Goal: Complete application form

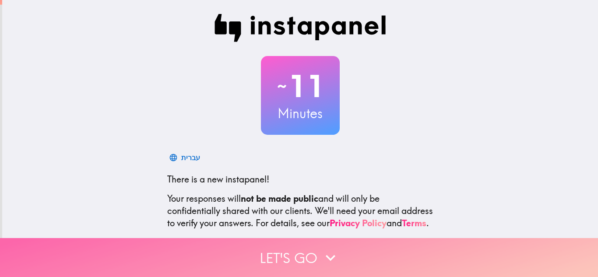
click at [316, 258] on button "Let's go" at bounding box center [299, 257] width 598 height 39
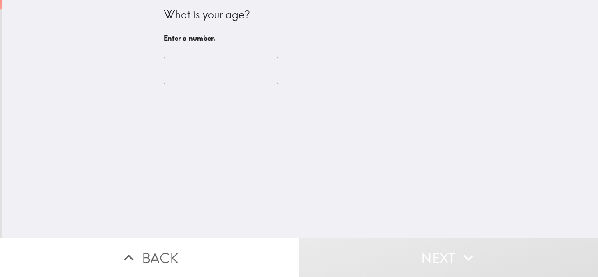
click at [180, 70] on input "number" at bounding box center [221, 70] width 114 height 27
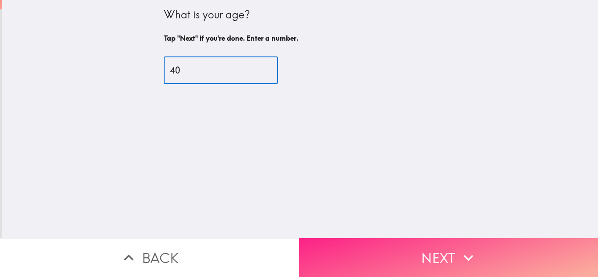
type input "40"
click at [428, 252] on button "Next" at bounding box center [448, 257] width 299 height 39
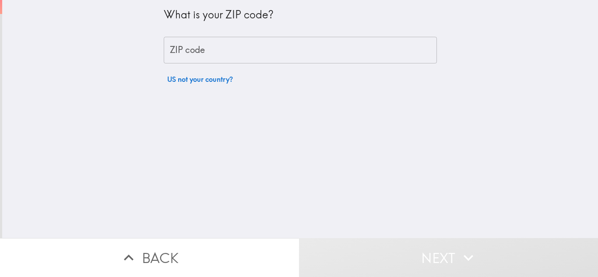
click at [231, 43] on input "ZIP code" at bounding box center [300, 50] width 273 height 27
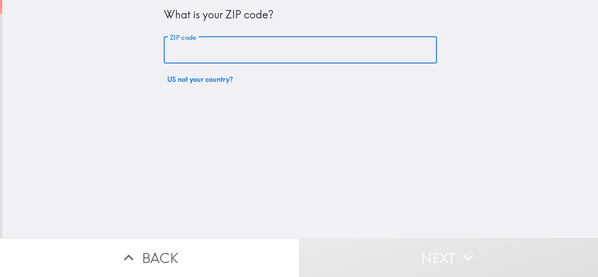
type input "30040"
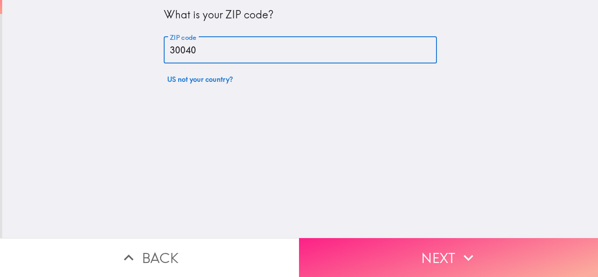
click at [434, 254] on button "Next" at bounding box center [448, 257] width 299 height 39
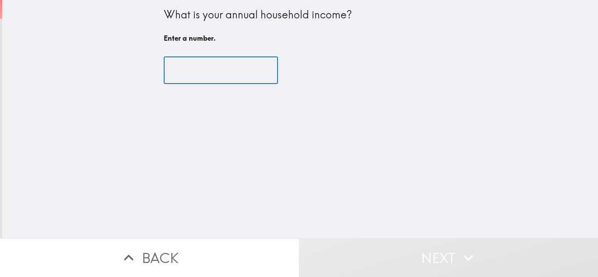
click at [193, 80] on input "number" at bounding box center [221, 70] width 114 height 27
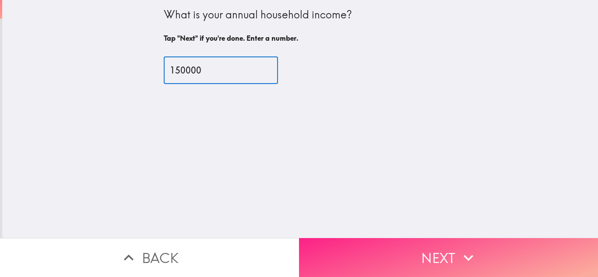
type input "150000"
click at [389, 244] on button "Next" at bounding box center [448, 257] width 299 height 39
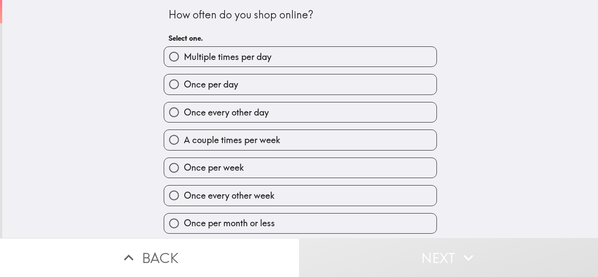
click at [224, 56] on span "Multiple times per day" at bounding box center [228, 57] width 88 height 12
click at [184, 56] on input "Multiple times per day" at bounding box center [174, 57] width 20 height 20
radio input "true"
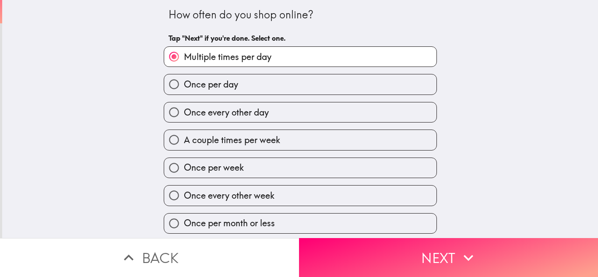
scroll to position [2, 0]
click at [247, 112] on span "Once every other day" at bounding box center [226, 112] width 85 height 12
click at [184, 112] on input "Once every other day" at bounding box center [174, 112] width 20 height 20
radio input "true"
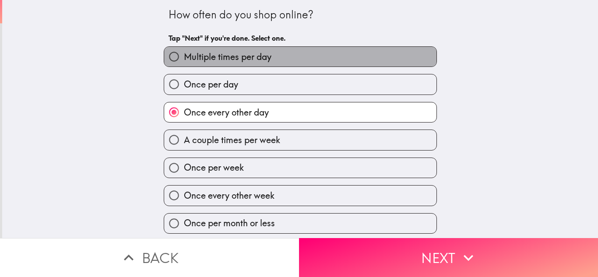
click at [227, 58] on span "Multiple times per day" at bounding box center [228, 57] width 88 height 12
click at [184, 58] on input "Multiple times per day" at bounding box center [174, 57] width 20 height 20
radio input "true"
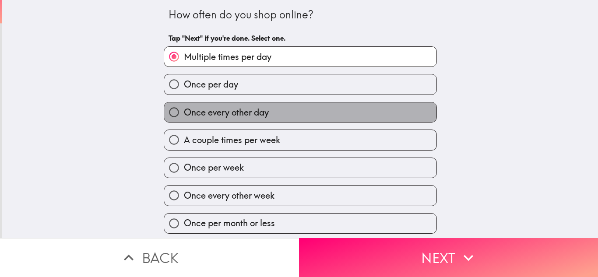
click at [260, 108] on span "Once every other day" at bounding box center [226, 112] width 85 height 12
click at [184, 108] on input "Once every other day" at bounding box center [174, 112] width 20 height 20
radio input "true"
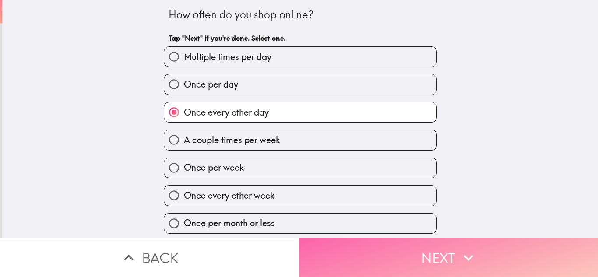
click at [414, 257] on button "Next" at bounding box center [448, 257] width 299 height 39
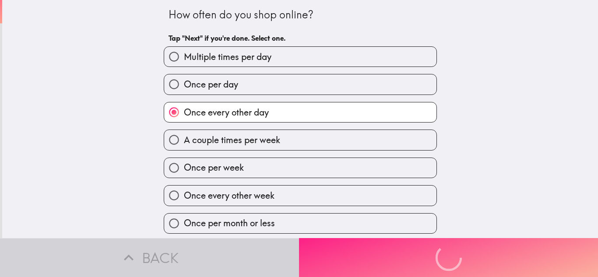
scroll to position [0, 0]
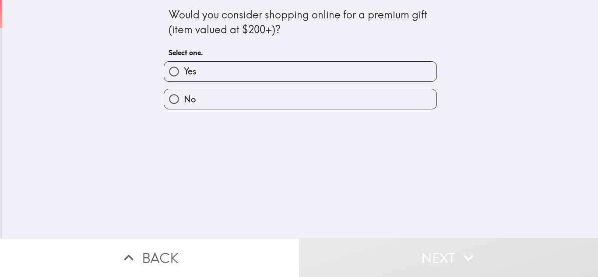
click at [230, 73] on label "Yes" at bounding box center [300, 72] width 272 height 20
click at [184, 73] on input "Yes" at bounding box center [174, 72] width 20 height 20
radio input "true"
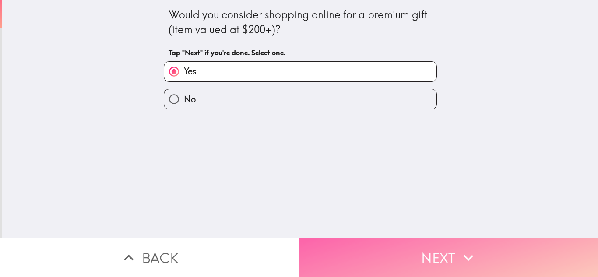
click at [419, 244] on button "Next" at bounding box center [448, 257] width 299 height 39
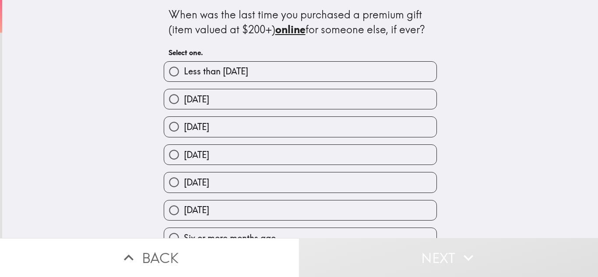
click at [209, 96] on span "[DATE]" at bounding box center [196, 99] width 25 height 12
click at [184, 96] on input "[DATE]" at bounding box center [174, 99] width 20 height 20
radio input "true"
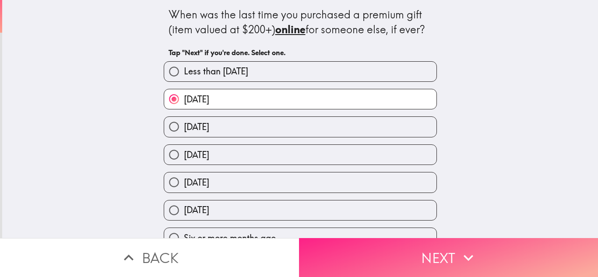
click at [382, 253] on button "Next" at bounding box center [448, 257] width 299 height 39
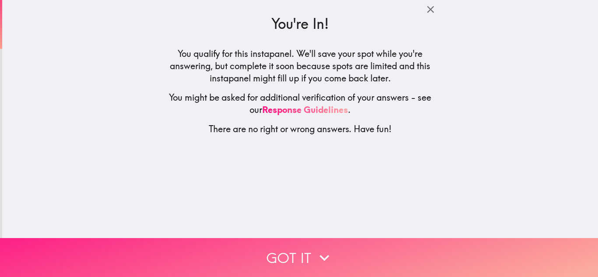
click at [315, 253] on icon "button" at bounding box center [324, 257] width 19 height 19
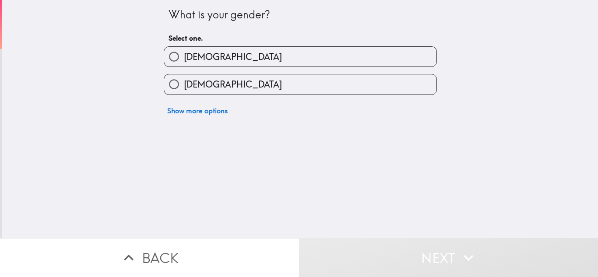
click at [215, 56] on label "[DEMOGRAPHIC_DATA]" at bounding box center [300, 57] width 272 height 20
click at [184, 56] on input "[DEMOGRAPHIC_DATA]" at bounding box center [174, 57] width 20 height 20
radio input "true"
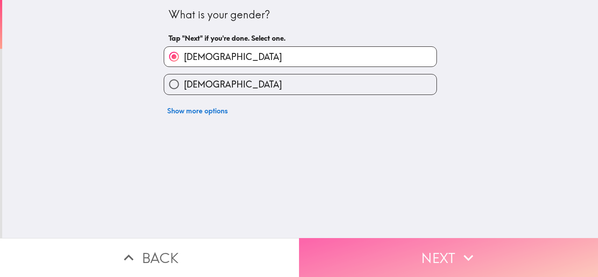
click at [365, 267] on button "Next" at bounding box center [448, 257] width 299 height 39
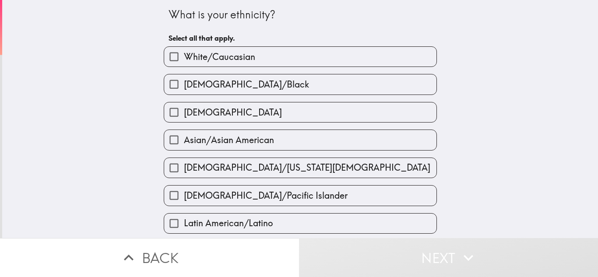
click at [226, 86] on span "[DEMOGRAPHIC_DATA]/Black" at bounding box center [246, 84] width 125 height 12
click at [184, 86] on input "[DEMOGRAPHIC_DATA]/Black" at bounding box center [174, 84] width 20 height 20
checkbox input "true"
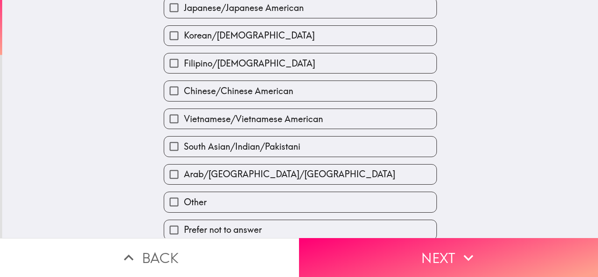
scroll to position [335, 0]
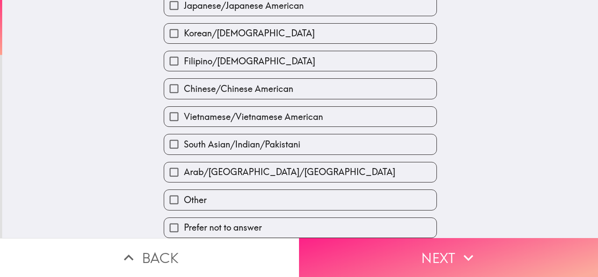
click at [395, 256] on button "Next" at bounding box center [448, 257] width 299 height 39
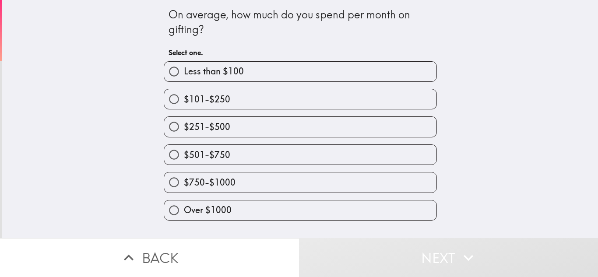
click at [216, 206] on span "Over $1000" at bounding box center [208, 210] width 48 height 12
click at [184, 206] on input "Over $1000" at bounding box center [174, 211] width 20 height 20
radio input "true"
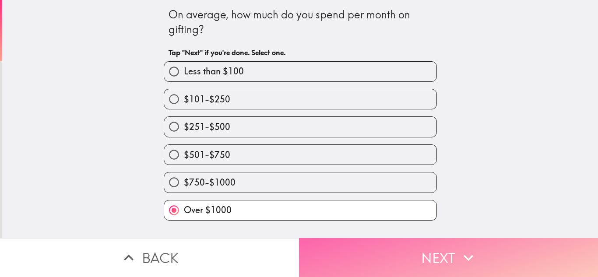
click at [429, 255] on button "Next" at bounding box center [448, 257] width 299 height 39
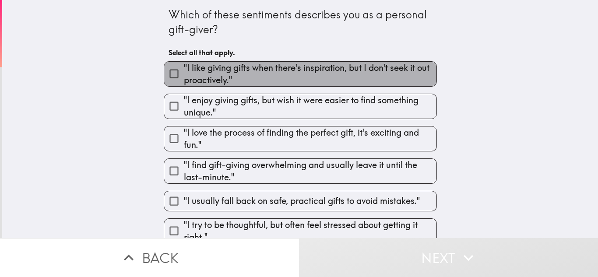
click at [269, 73] on span ""I like giving gifts when there's inspiration, but I don't seek it out proactiv…" at bounding box center [310, 74] width 253 height 25
click at [184, 73] on input ""I like giving gifts when there's inspiration, but I don't seek it out proactiv…" at bounding box center [174, 74] width 20 height 20
checkbox input "true"
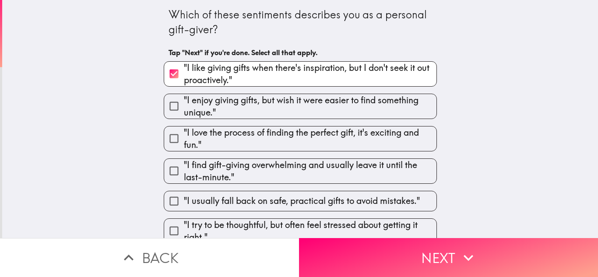
click at [264, 110] on span ""I enjoy giving gifts, but wish it were easier to find something unique."" at bounding box center [310, 106] width 253 height 25
click at [184, 110] on input ""I enjoy giving gifts, but wish it were easier to find something unique."" at bounding box center [174, 106] width 20 height 20
checkbox input "true"
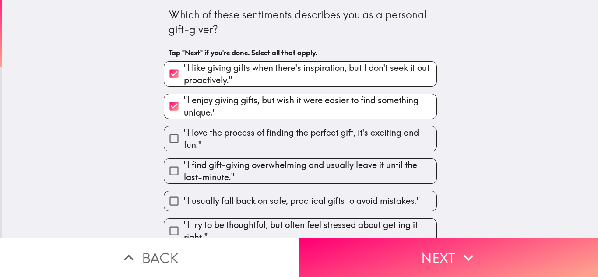
click at [264, 135] on span ""I love the process of finding the perfect gift, it's exciting and fun."" at bounding box center [310, 139] width 253 height 25
click at [184, 135] on input ""I love the process of finding the perfect gift, it's exciting and fun."" at bounding box center [174, 139] width 20 height 20
checkbox input "true"
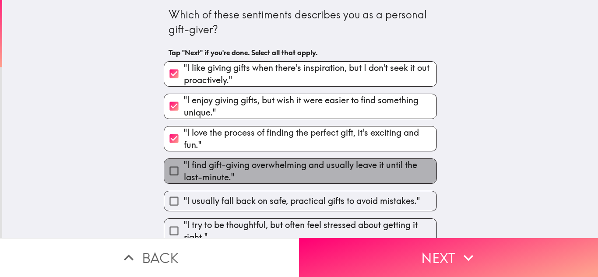
click at [260, 176] on span ""I find gift-giving overwhelming and usually leave it until the last-minute."" at bounding box center [310, 171] width 253 height 25
click at [184, 176] on input ""I find gift-giving overwhelming and usually leave it until the last-minute."" at bounding box center [174, 171] width 20 height 20
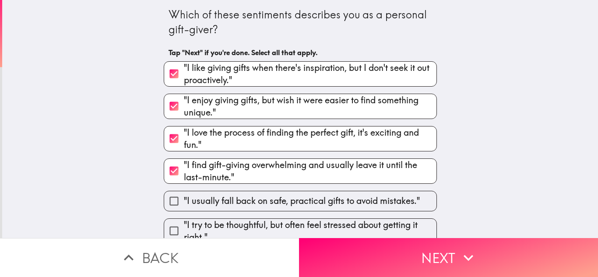
scroll to position [40, 0]
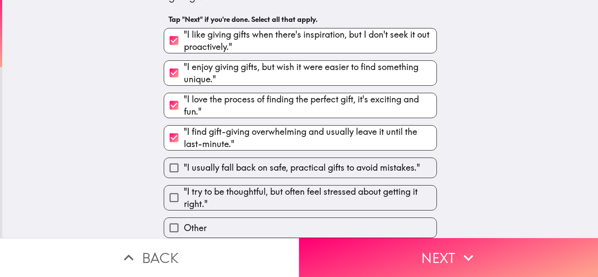
click at [303, 131] on span ""I find gift-giving overwhelming and usually leave it until the last-minute."" at bounding box center [310, 138] width 253 height 25
click at [184, 131] on input ""I find gift-giving overwhelming and usually leave it until the last-minute."" at bounding box center [174, 138] width 20 height 20
checkbox input "false"
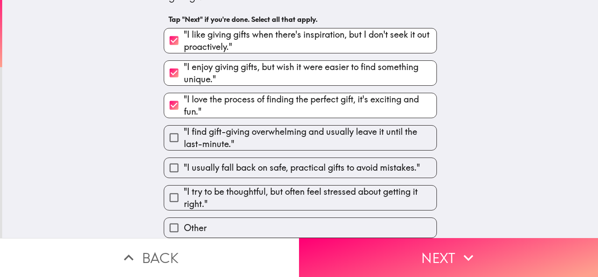
click at [309, 37] on span ""I like giving gifts when there's inspiration, but I don't seek it out proactiv…" at bounding box center [310, 40] width 253 height 25
click at [184, 37] on input ""I like giving gifts when there's inspiration, but I don't seek it out proactiv…" at bounding box center [174, 41] width 20 height 20
checkbox input "false"
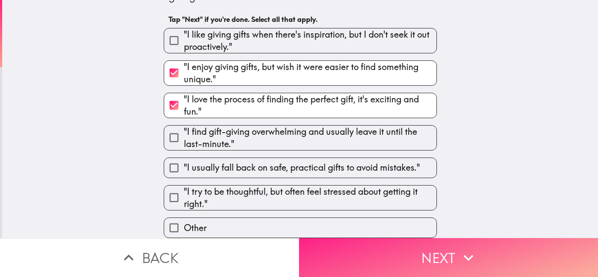
click at [380, 249] on button "Next" at bounding box center [448, 257] width 299 height 39
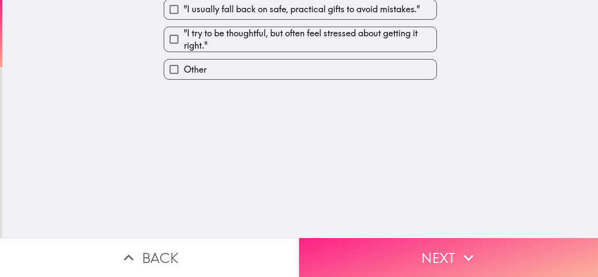
scroll to position [0, 0]
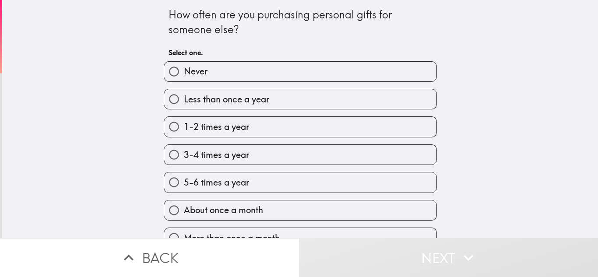
scroll to position [17, 0]
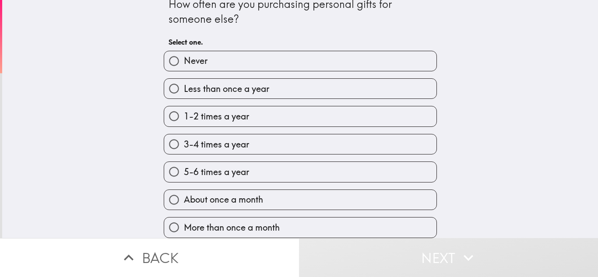
click at [216, 166] on span "5-6 times a year" at bounding box center [216, 172] width 65 height 12
click at [184, 165] on input "5-6 times a year" at bounding box center [174, 172] width 20 height 20
radio input "true"
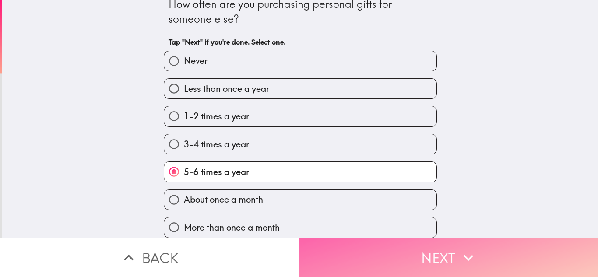
click at [416, 247] on button "Next" at bounding box center [448, 257] width 299 height 39
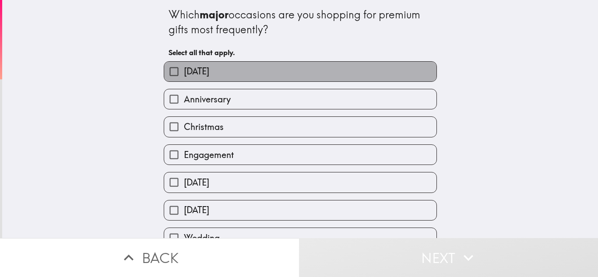
click at [203, 69] on span "[DATE]" at bounding box center [196, 71] width 25 height 12
click at [184, 69] on input "[DATE]" at bounding box center [174, 72] width 20 height 20
checkbox input "true"
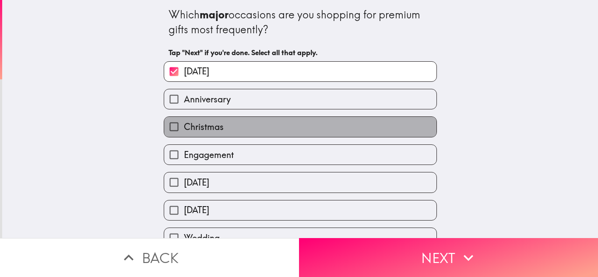
click at [204, 124] on span "Christmas" at bounding box center [204, 127] width 40 height 12
click at [184, 124] on input "Christmas" at bounding box center [174, 127] width 20 height 20
checkbox input "true"
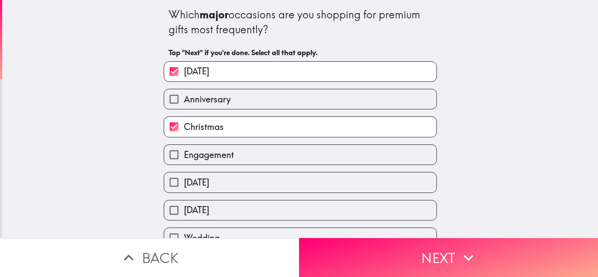
click at [196, 97] on span "Anniversary" at bounding box center [207, 99] width 47 height 12
click at [184, 97] on input "Anniversary" at bounding box center [174, 99] width 20 height 20
checkbox input "true"
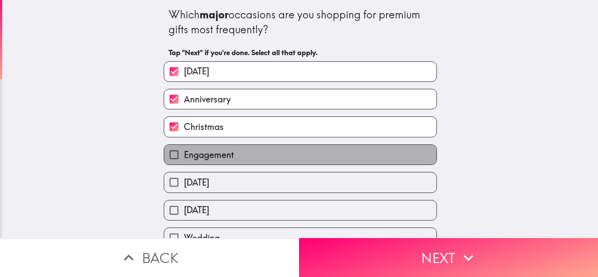
click at [188, 155] on span "Engagement" at bounding box center [209, 155] width 50 height 12
click at [184, 155] on input "Engagement" at bounding box center [174, 155] width 20 height 20
checkbox input "true"
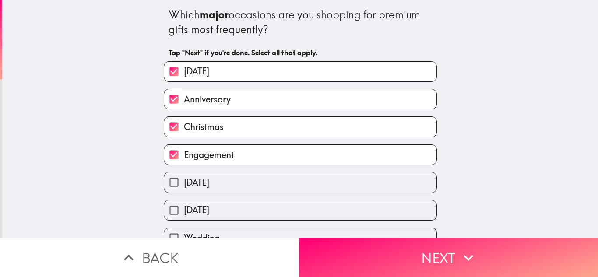
click at [198, 181] on span "[DATE]" at bounding box center [196, 182] width 25 height 12
click at [184, 181] on input "[DATE]" at bounding box center [174, 183] width 20 height 20
checkbox input "true"
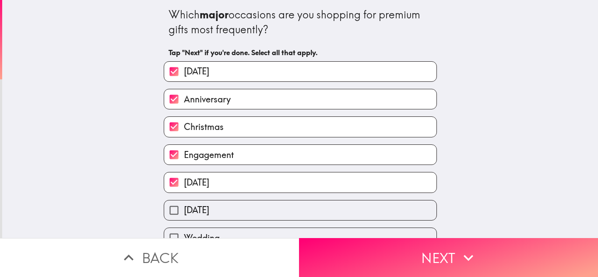
click at [204, 210] on span "[DATE]" at bounding box center [196, 210] width 25 height 12
click at [184, 210] on input "[DATE]" at bounding box center [174, 211] width 20 height 20
checkbox input "true"
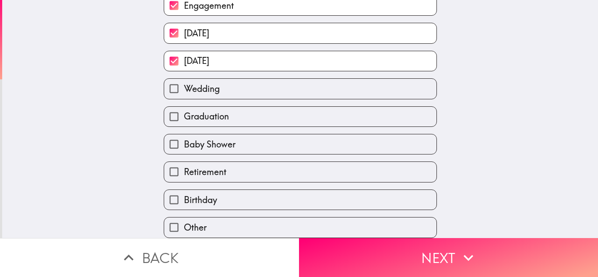
scroll to position [156, 0]
click at [198, 85] on span "Wedding" at bounding box center [202, 89] width 36 height 12
click at [184, 85] on input "Wedding" at bounding box center [174, 89] width 20 height 20
checkbox input "true"
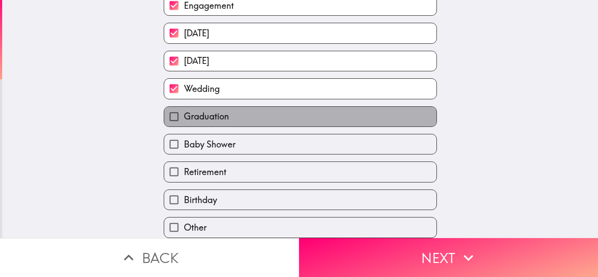
click at [195, 110] on span "Graduation" at bounding box center [206, 116] width 45 height 12
click at [184, 110] on input "Graduation" at bounding box center [174, 117] width 20 height 20
checkbox input "true"
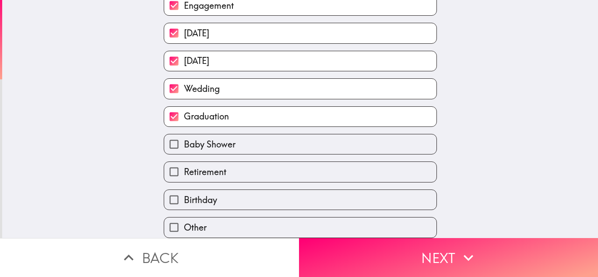
click at [199, 194] on span "Birthday" at bounding box center [200, 200] width 33 height 12
click at [184, 193] on input "Birthday" at bounding box center [174, 200] width 20 height 20
checkbox input "true"
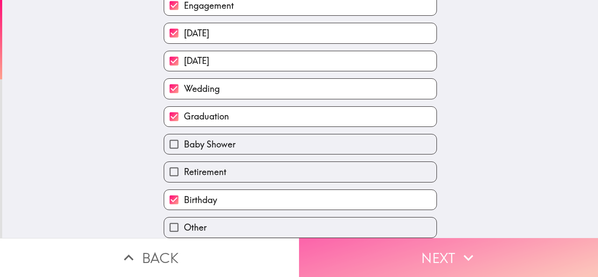
click at [463, 248] on icon "button" at bounding box center [468, 257] width 19 height 19
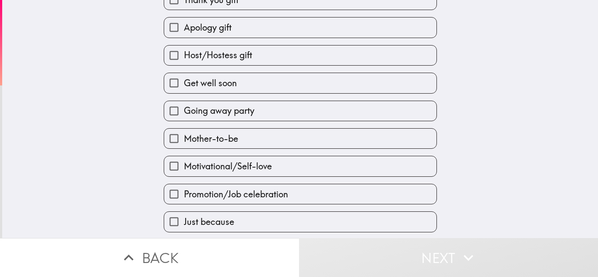
scroll to position [140, 0]
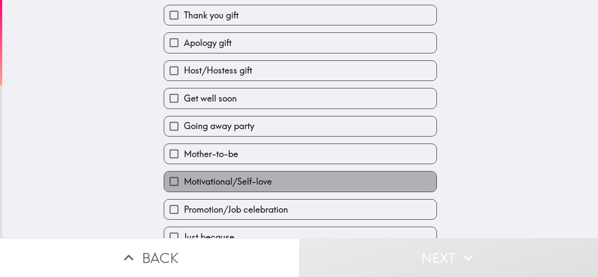
click at [207, 188] on span "Motivational/Self-love" at bounding box center [228, 182] width 88 height 12
click at [184, 188] on input "Motivational/Self-love" at bounding box center [174, 182] width 20 height 20
checkbox input "true"
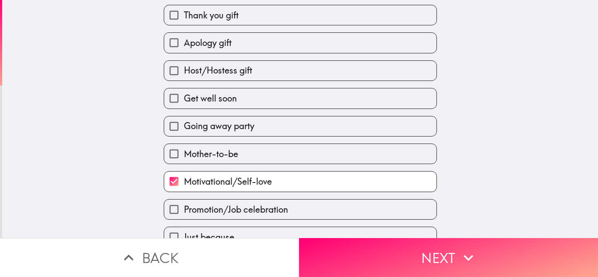
scroll to position [96, 0]
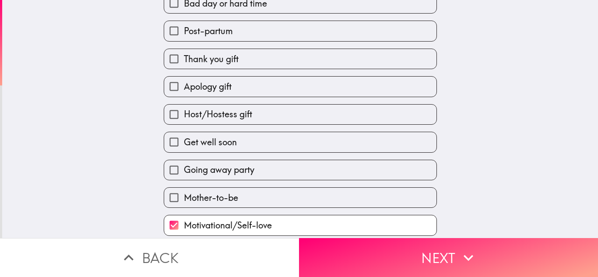
click at [209, 60] on span "Thank you gift" at bounding box center [211, 59] width 55 height 12
click at [184, 60] on input "Thank you gift" at bounding box center [174, 59] width 20 height 20
checkbox input "true"
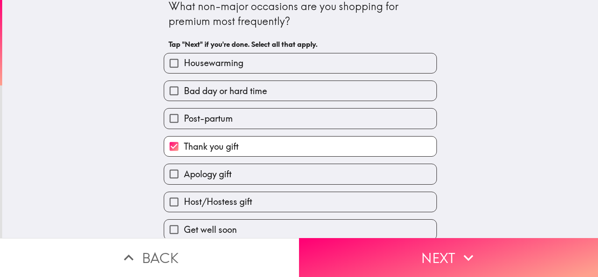
scroll to position [184, 0]
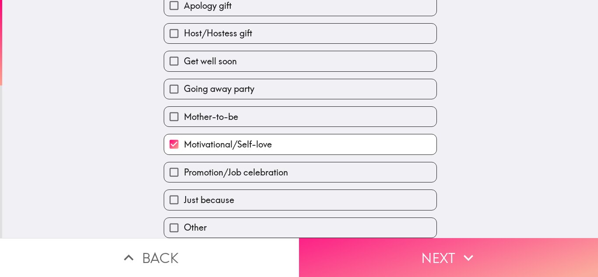
click at [483, 246] on button "Next" at bounding box center [448, 257] width 299 height 39
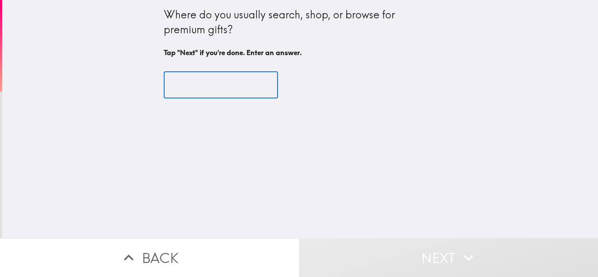
click at [182, 82] on input "text" at bounding box center [221, 85] width 114 height 27
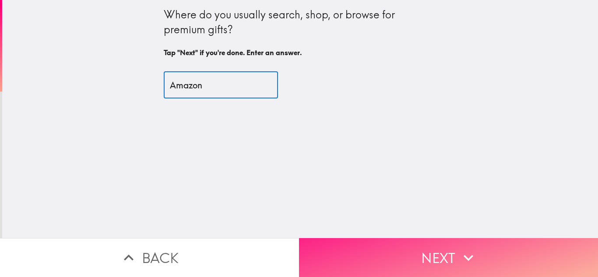
type input "Amazon"
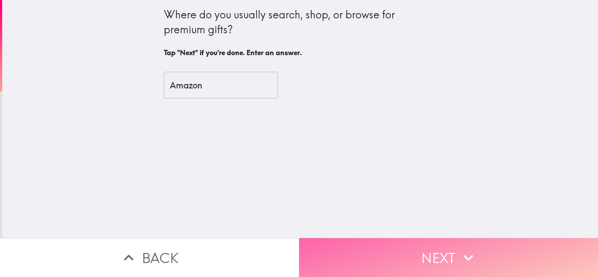
click at [417, 255] on button "Next" at bounding box center [448, 257] width 299 height 39
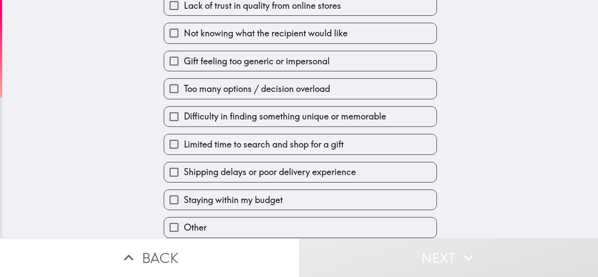
scroll to position [100, 0]
click at [243, 218] on label "Other" at bounding box center [300, 228] width 272 height 20
click at [184, 218] on input "Other" at bounding box center [174, 228] width 20 height 20
checkbox input "true"
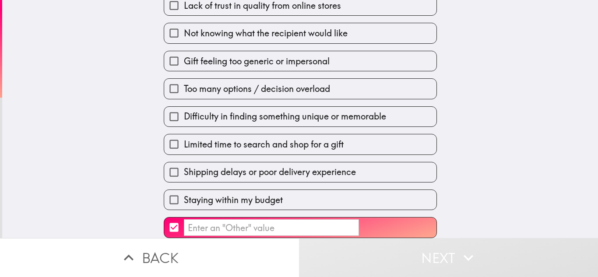
click at [247, 223] on input "​" at bounding box center [271, 227] width 175 height 17
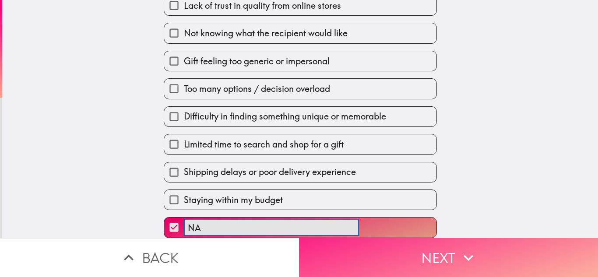
type input "NA"
click at [356, 258] on button "Next" at bounding box center [448, 257] width 299 height 39
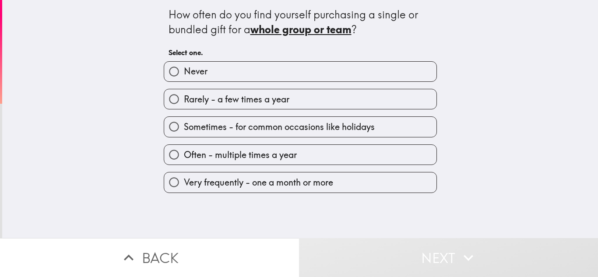
click at [233, 180] on span "Very frequently - one a month or more" at bounding box center [258, 182] width 149 height 12
click at [184, 180] on input "Very frequently - one a month or more" at bounding box center [174, 183] width 20 height 20
radio input "true"
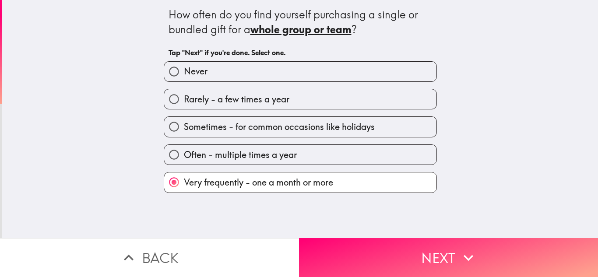
click at [232, 156] on span "Often - multiple times a year" at bounding box center [240, 155] width 113 height 12
click at [184, 156] on input "Often - multiple times a year" at bounding box center [174, 155] width 20 height 20
radio input "true"
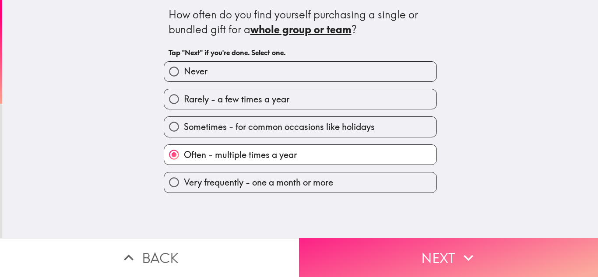
click at [392, 248] on button "Next" at bounding box center [448, 257] width 299 height 39
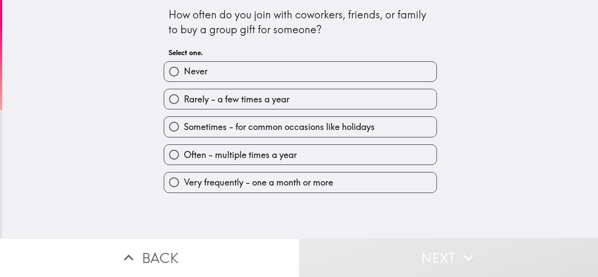
click at [266, 157] on span "Often - multiple times a year" at bounding box center [240, 155] width 113 height 12
click at [184, 157] on input "Often - multiple times a year" at bounding box center [174, 155] width 20 height 20
radio input "true"
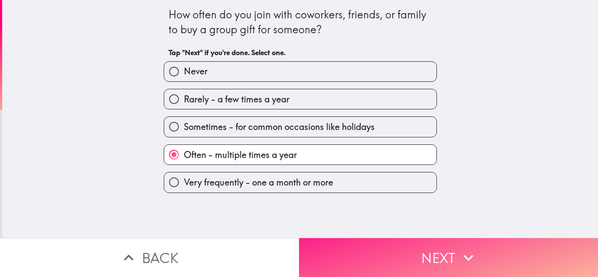
click at [354, 242] on button "Next" at bounding box center [448, 257] width 299 height 39
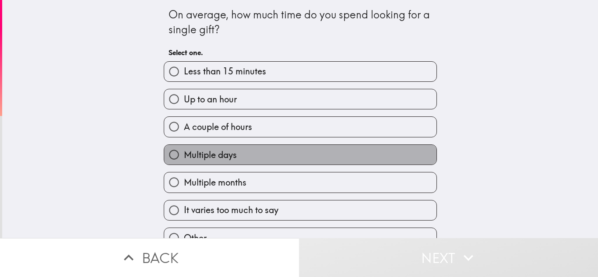
click at [223, 155] on span "Multiple days" at bounding box center [210, 155] width 53 height 12
click at [184, 155] on input "Multiple days" at bounding box center [174, 155] width 20 height 20
radio input "true"
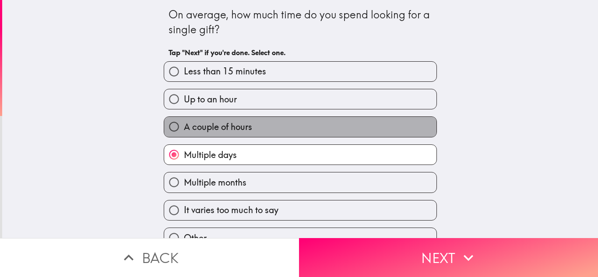
click at [234, 122] on span "A couple of hours" at bounding box center [218, 127] width 68 height 12
click at [184, 122] on input "A couple of hours" at bounding box center [174, 127] width 20 height 20
radio input "true"
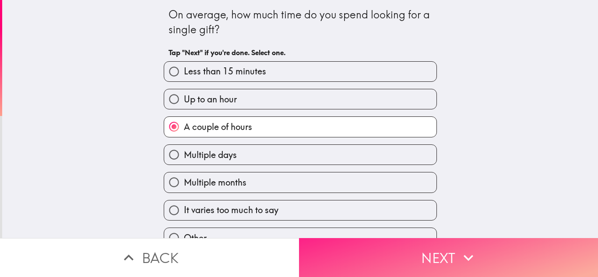
click at [397, 247] on button "Next" at bounding box center [448, 257] width 299 height 39
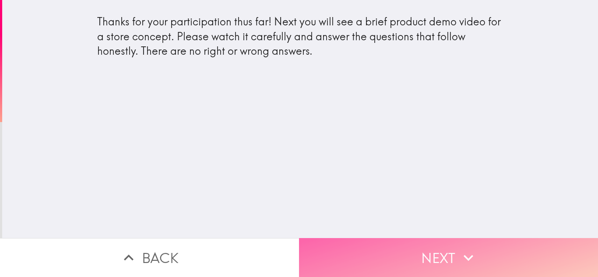
click at [366, 249] on button "Next" at bounding box center [448, 257] width 299 height 39
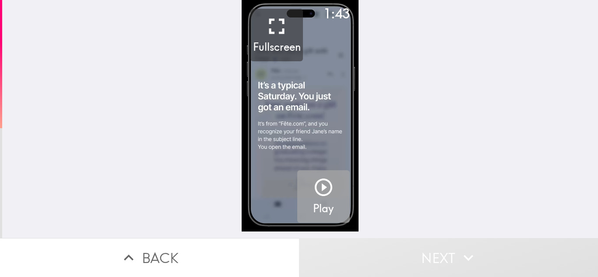
click at [328, 187] on button "Play" at bounding box center [323, 196] width 53 height 53
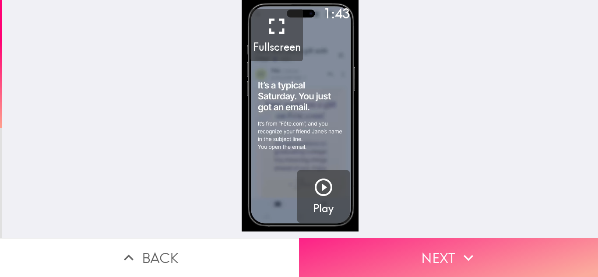
click at [441, 242] on button "Next" at bounding box center [448, 257] width 299 height 39
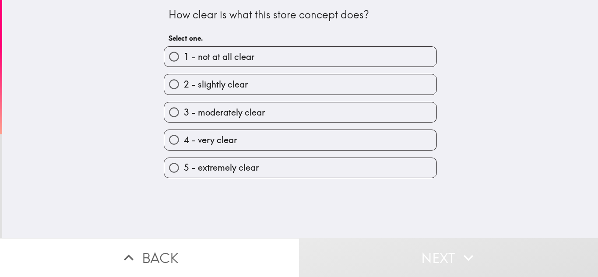
click at [285, 160] on label "5 - extremely clear" at bounding box center [300, 168] width 272 height 20
click at [184, 160] on input "5 - extremely clear" at bounding box center [174, 168] width 20 height 20
radio input "true"
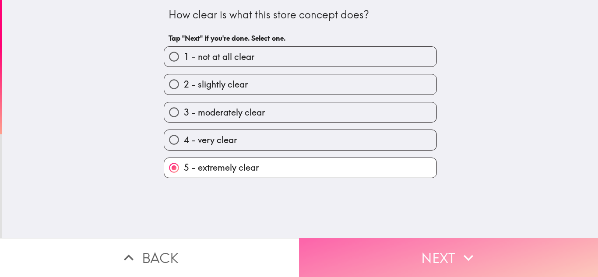
click at [432, 243] on button "Next" at bounding box center [448, 257] width 299 height 39
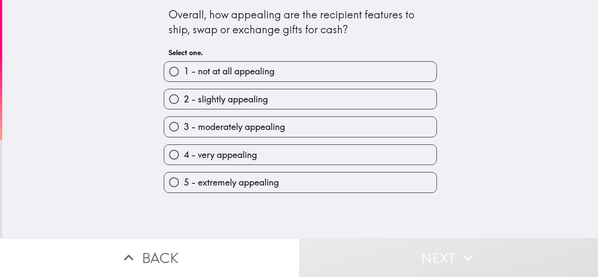
click at [249, 185] on span "5 - extremely appealing" at bounding box center [231, 182] width 95 height 12
click at [184, 185] on input "5 - extremely appealing" at bounding box center [174, 183] width 20 height 20
radio input "true"
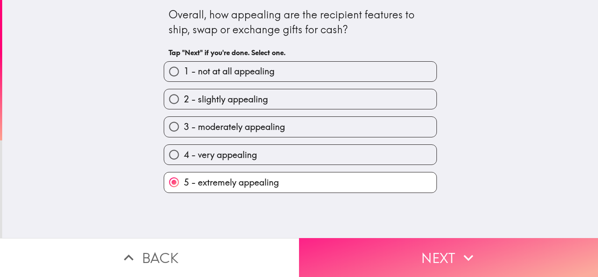
click at [366, 252] on button "Next" at bounding box center [448, 257] width 299 height 39
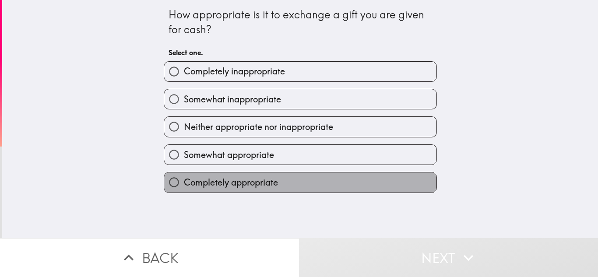
click at [277, 178] on label "Completely appropriate" at bounding box center [300, 183] width 272 height 20
click at [184, 178] on input "Completely appropriate" at bounding box center [174, 183] width 20 height 20
radio input "true"
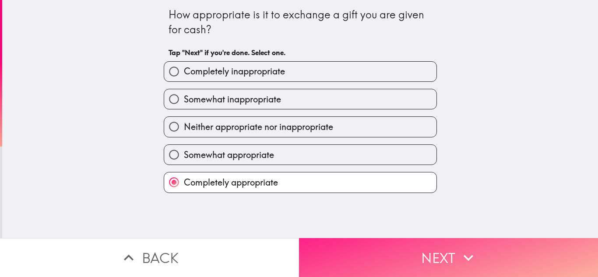
click at [368, 248] on button "Next" at bounding box center [448, 257] width 299 height 39
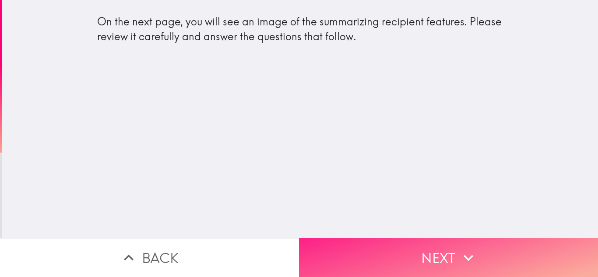
click at [419, 246] on button "Next" at bounding box center [448, 257] width 299 height 39
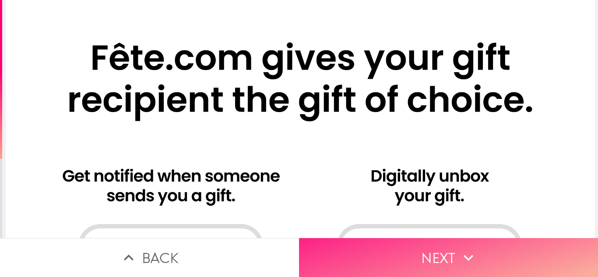
click at [431, 254] on button "Next" at bounding box center [448, 257] width 299 height 39
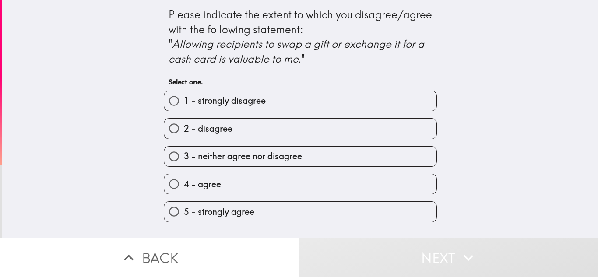
click at [262, 214] on label "5 - strongly agree" at bounding box center [300, 212] width 272 height 20
click at [184, 214] on input "5 - strongly agree" at bounding box center [174, 212] width 20 height 20
radio input "true"
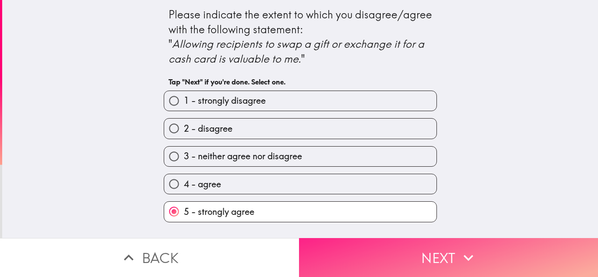
click at [445, 249] on button "Next" at bounding box center [448, 257] width 299 height 39
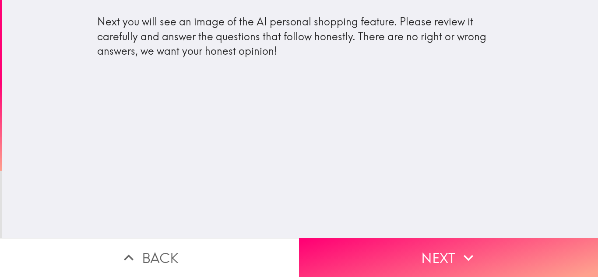
click at [245, 127] on div "Next you will see an image of the AI personal shopping feature. Please review i…" at bounding box center [300, 119] width 596 height 238
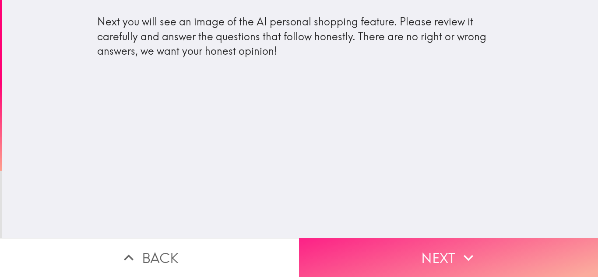
click at [394, 248] on button "Next" at bounding box center [448, 257] width 299 height 39
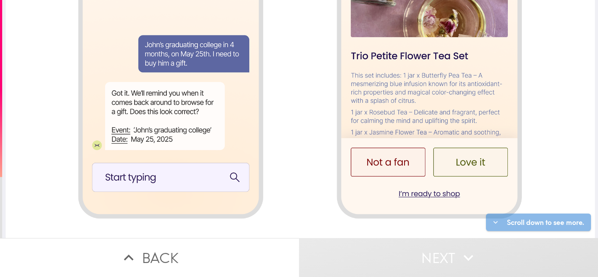
scroll to position [946, 0]
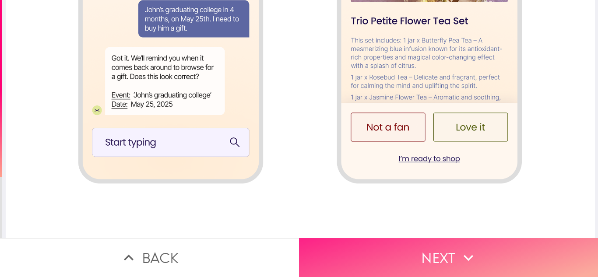
click at [461, 255] on icon "button" at bounding box center [468, 257] width 19 height 19
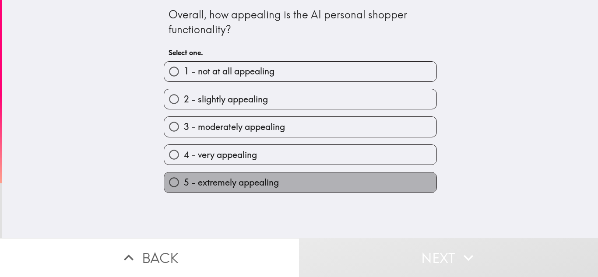
click at [287, 182] on label "5 - extremely appealing" at bounding box center [300, 183] width 272 height 20
click at [184, 182] on input "5 - extremely appealing" at bounding box center [174, 183] width 20 height 20
radio input "true"
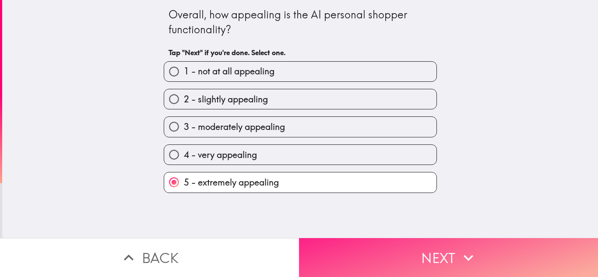
click at [425, 252] on button "Next" at bounding box center [448, 257] width 299 height 39
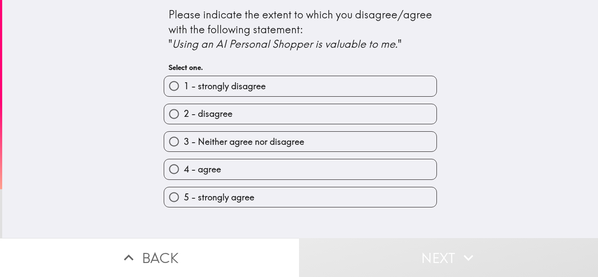
click at [245, 198] on span "5 - strongly agree" at bounding box center [219, 197] width 71 height 12
click at [184, 198] on input "5 - strongly agree" at bounding box center [174, 197] width 20 height 20
radio input "true"
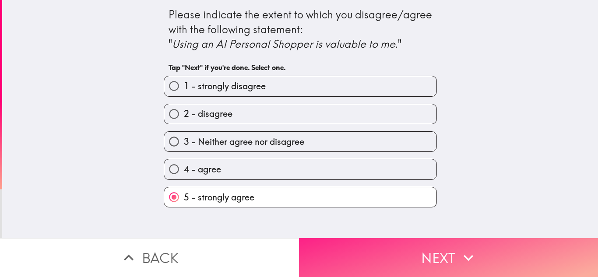
click at [418, 258] on button "Next" at bounding box center [448, 257] width 299 height 39
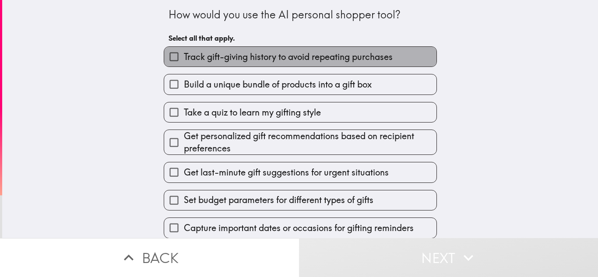
click at [250, 57] on span "Track gift-giving history to avoid repeating purchases" at bounding box center [288, 57] width 209 height 12
click at [184, 57] on input "Track gift-giving history to avoid repeating purchases" at bounding box center [174, 57] width 20 height 20
checkbox input "true"
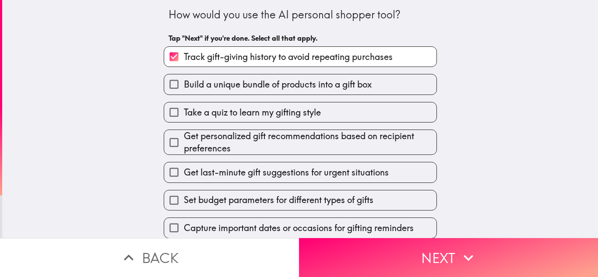
click at [233, 135] on span "Get personalized gift recommendations based on recipient preferences" at bounding box center [310, 142] width 253 height 25
click at [184, 135] on input "Get personalized gift recommendations based on recipient preferences" at bounding box center [174, 143] width 20 height 20
checkbox input "true"
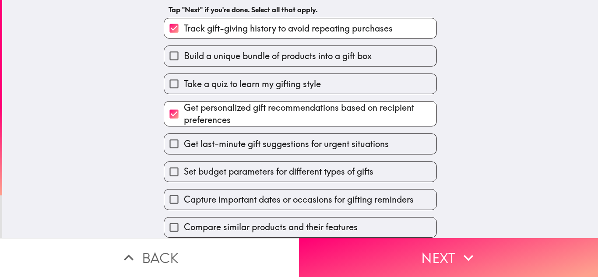
scroll to position [44, 0]
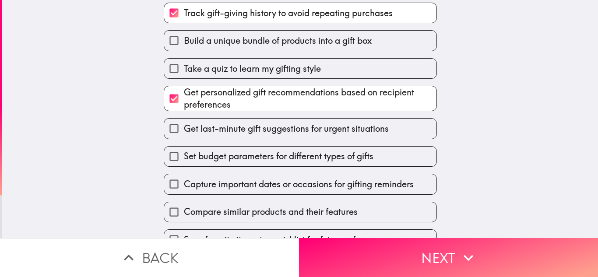
click at [244, 210] on span "Compare similar products and their features" at bounding box center [271, 212] width 174 height 12
click at [184, 210] on input "Compare similar products and their features" at bounding box center [174, 212] width 20 height 20
checkbox input "true"
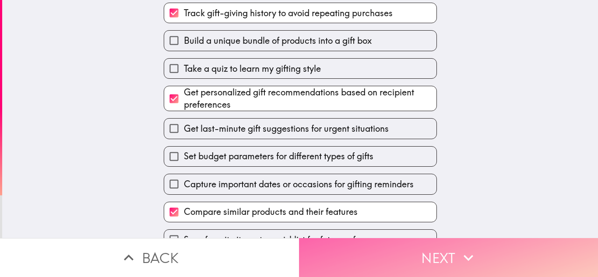
click at [364, 256] on button "Next" at bounding box center [448, 257] width 299 height 39
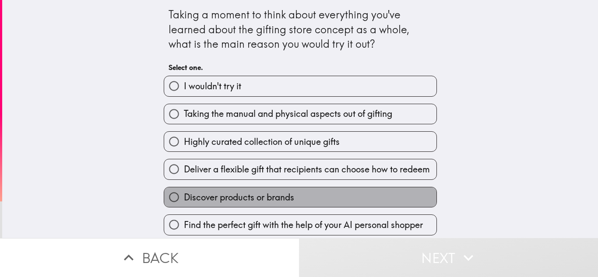
click at [240, 189] on label "Discover products or brands" at bounding box center [300, 197] width 272 height 20
click at [184, 189] on input "Discover products or brands" at bounding box center [174, 197] width 20 height 20
radio input "true"
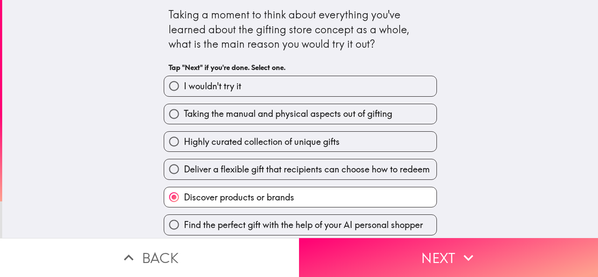
scroll to position [32, 0]
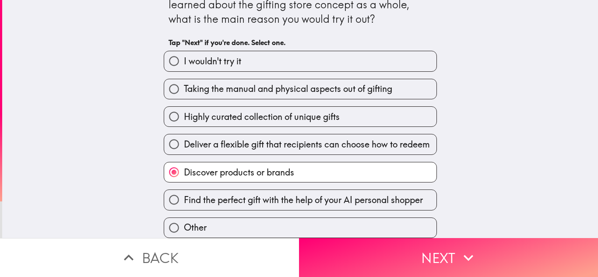
click at [233, 138] on span "Deliver a flexible gift that recipients can choose how to redeem" at bounding box center [307, 144] width 246 height 12
click at [184, 138] on input "Deliver a flexible gift that recipients can choose how to redeem" at bounding box center [174, 144] width 20 height 20
radio input "true"
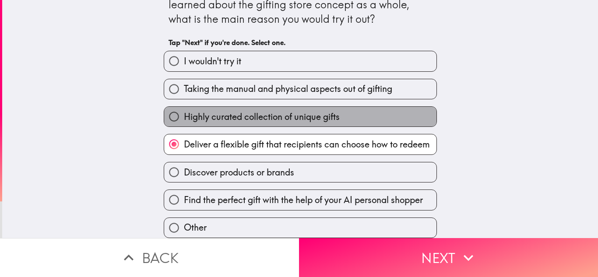
click at [245, 111] on span "Highly curated collection of unique gifts" at bounding box center [262, 117] width 156 height 12
click at [184, 109] on input "Highly curated collection of unique gifts" at bounding box center [174, 117] width 20 height 20
radio input "true"
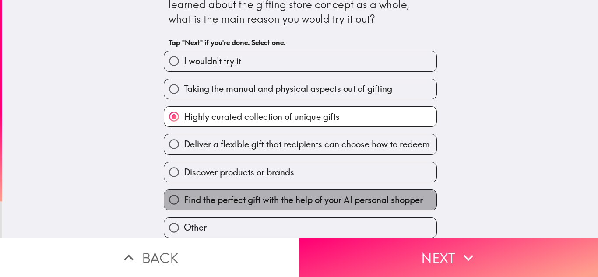
click at [333, 190] on label "Find the perfect gift with the help of your AI personal shopper" at bounding box center [300, 200] width 272 height 20
click at [184, 190] on input "Find the perfect gift with the help of your AI personal shopper" at bounding box center [174, 200] width 20 height 20
radio input "true"
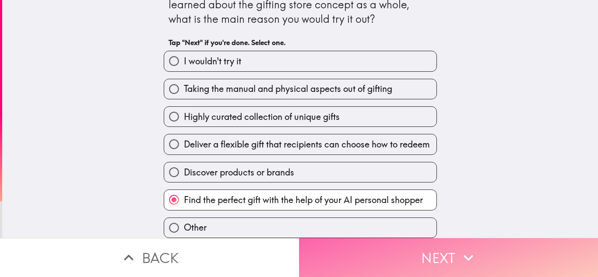
click at [407, 249] on button "Next" at bounding box center [448, 257] width 299 height 39
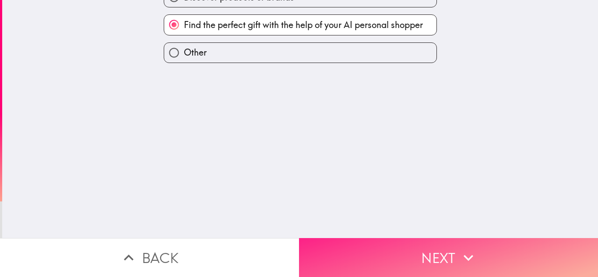
scroll to position [0, 0]
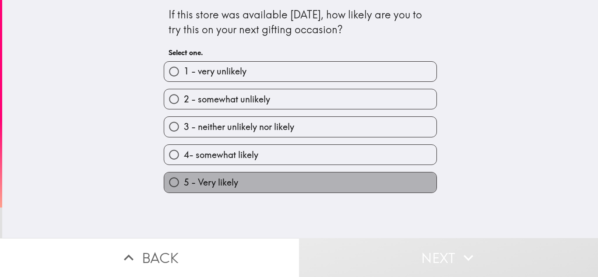
click at [285, 186] on label "5 - Very likely" at bounding box center [300, 183] width 272 height 20
click at [184, 186] on input "5 - Very likely" at bounding box center [174, 183] width 20 height 20
radio input "true"
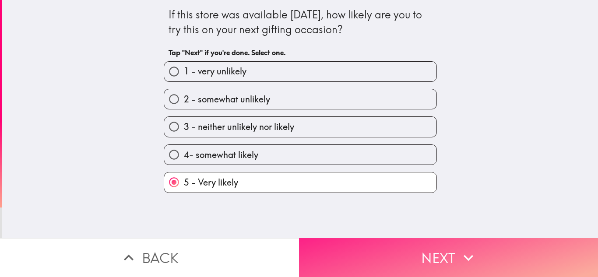
click at [419, 255] on button "Next" at bounding box center [448, 257] width 299 height 39
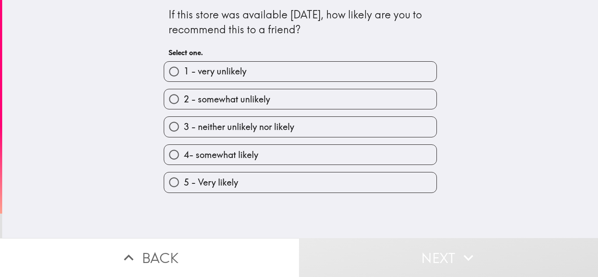
click at [279, 185] on label "5 - Very likely" at bounding box center [300, 183] width 272 height 20
click at [184, 185] on input "5 - Very likely" at bounding box center [174, 183] width 20 height 20
radio input "true"
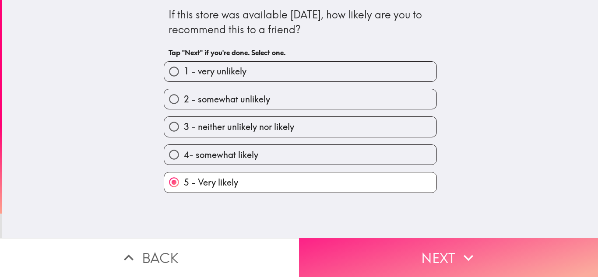
click at [409, 254] on button "Next" at bounding box center [448, 257] width 299 height 39
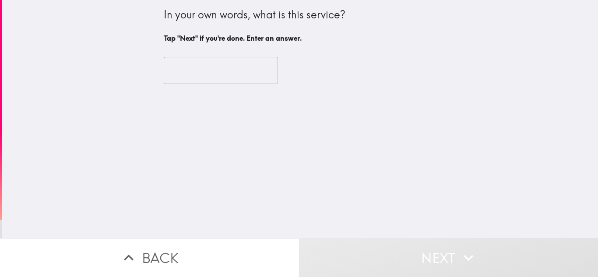
click at [231, 76] on input "text" at bounding box center [221, 70] width 114 height 27
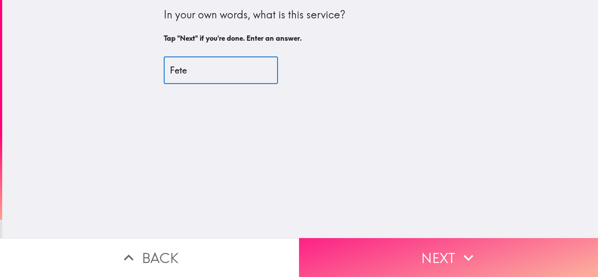
type input "Fete"
click at [422, 243] on button "Next" at bounding box center [448, 257] width 299 height 39
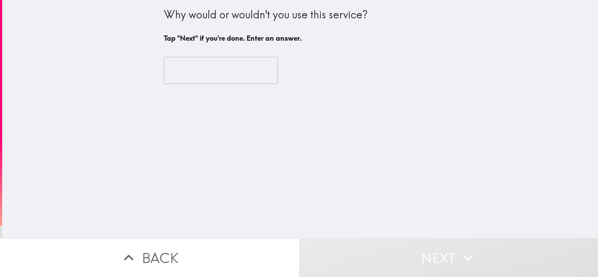
click at [205, 67] on input "text" at bounding box center [221, 70] width 114 height 27
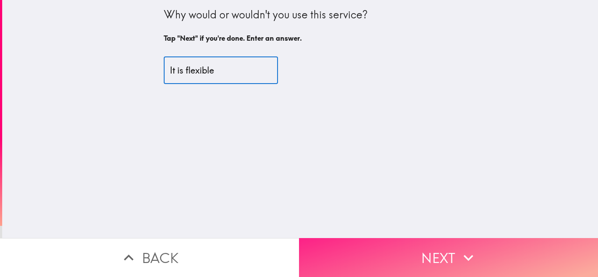
type input "It is flexible"
click at [412, 258] on button "Next" at bounding box center [448, 257] width 299 height 39
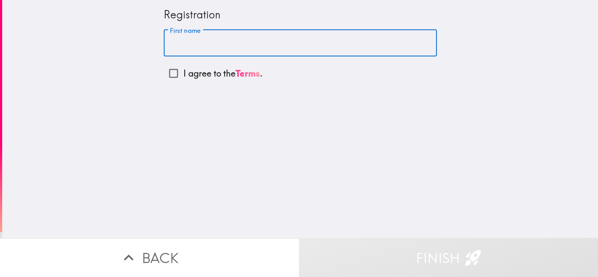
click at [201, 40] on input "First name" at bounding box center [300, 43] width 273 height 27
type input "Uchechukwu"
click at [168, 72] on input "I agree to the Terms ." at bounding box center [174, 74] width 20 height 20
checkbox input "true"
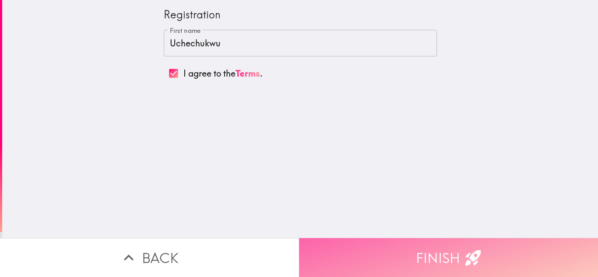
click at [414, 261] on button "Finish" at bounding box center [448, 257] width 299 height 39
